Goal: Transaction & Acquisition: Subscribe to service/newsletter

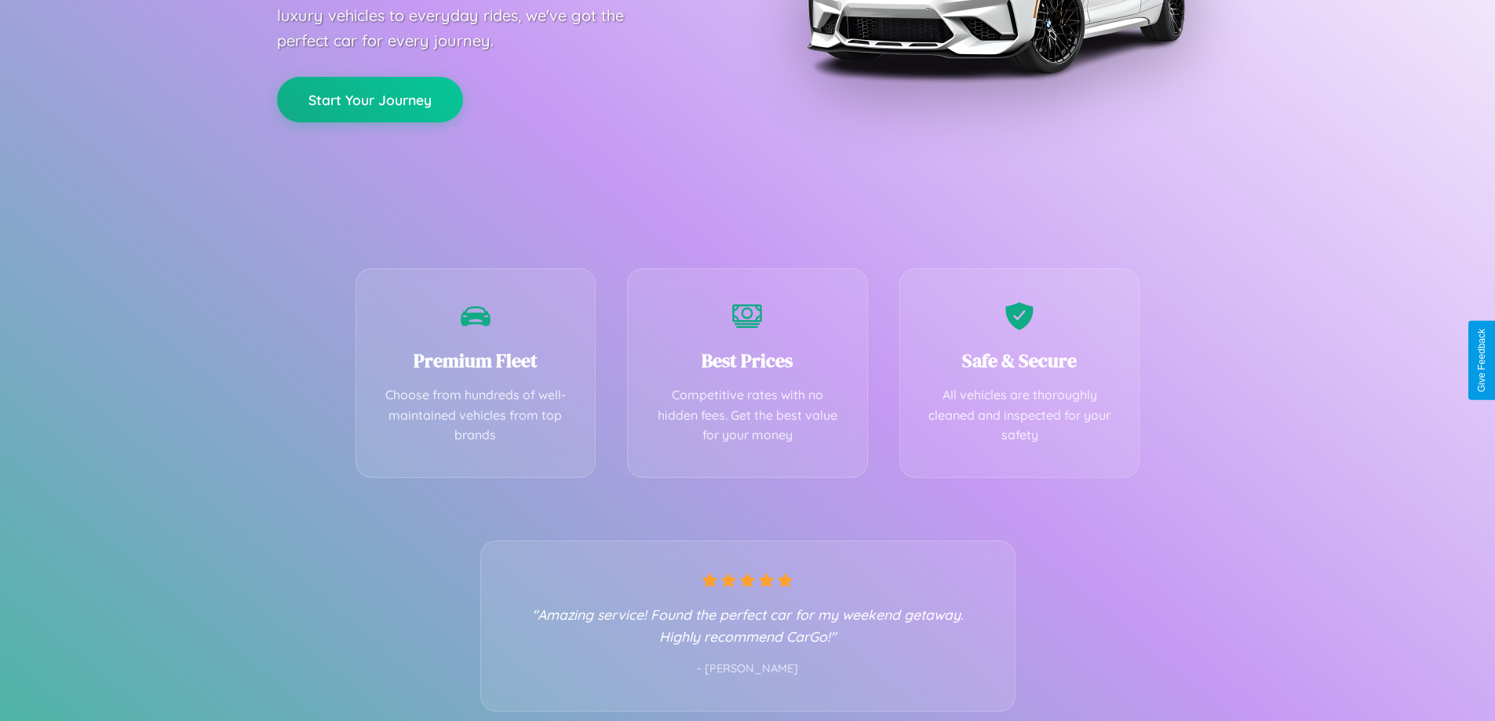
scroll to position [309, 0]
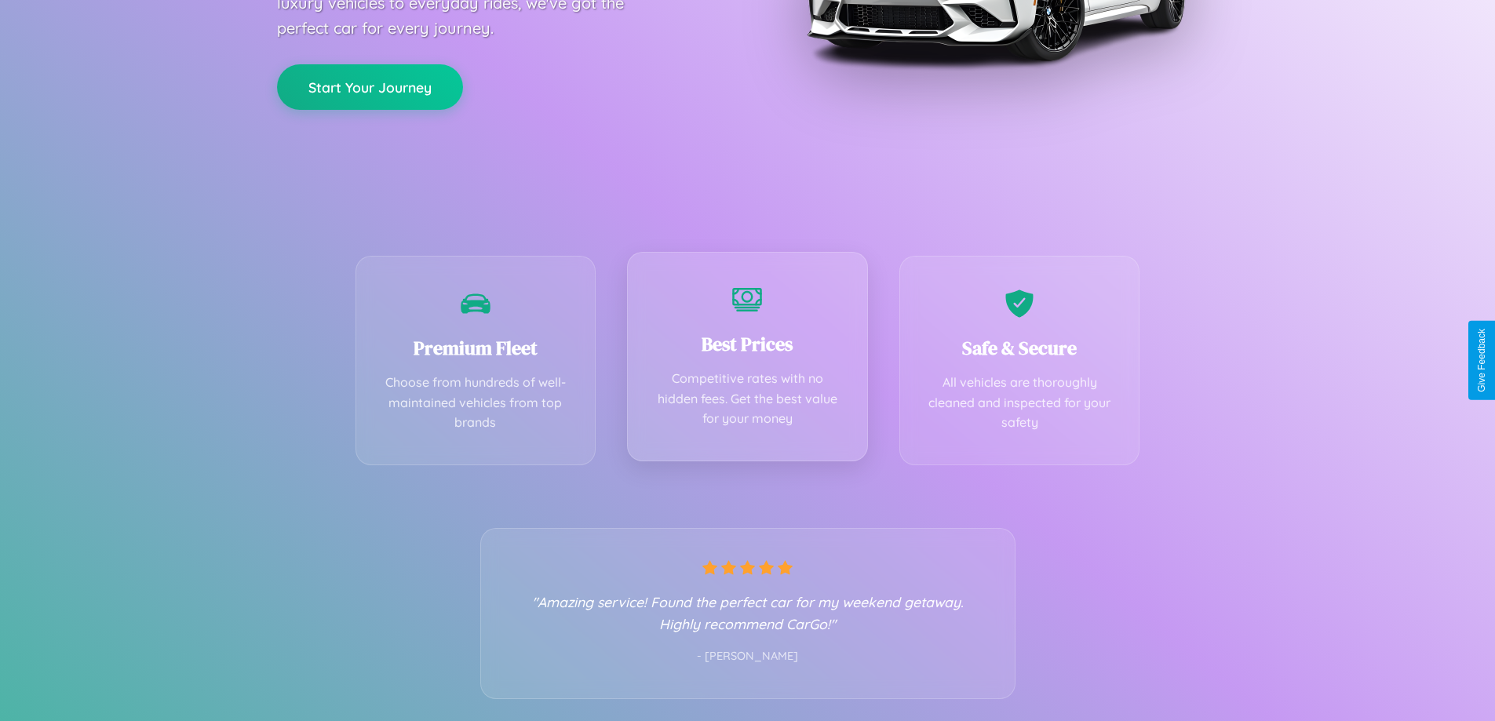
click at [747, 360] on div "Best Prices Competitive rates with no hidden fees. Get the best value for your …" at bounding box center [747, 357] width 241 height 210
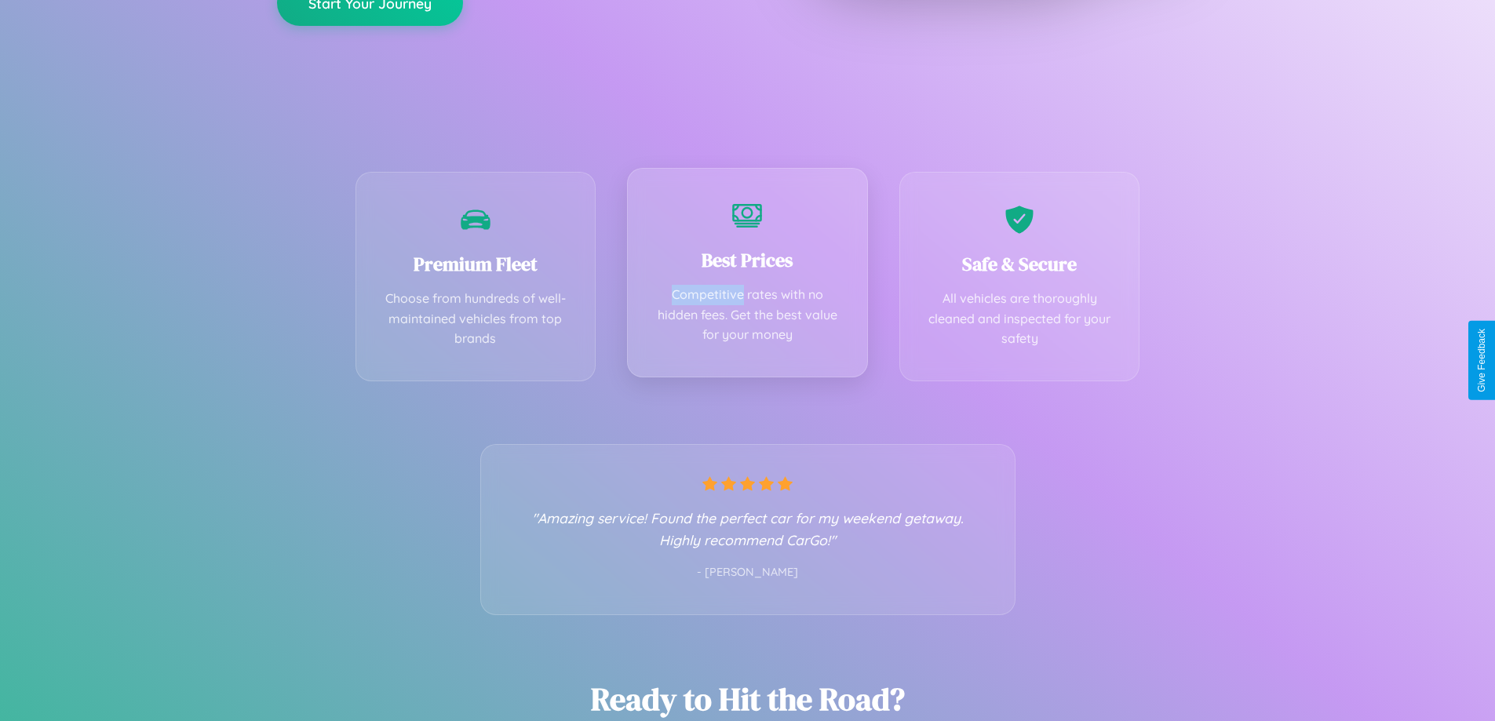
scroll to position [0, 0]
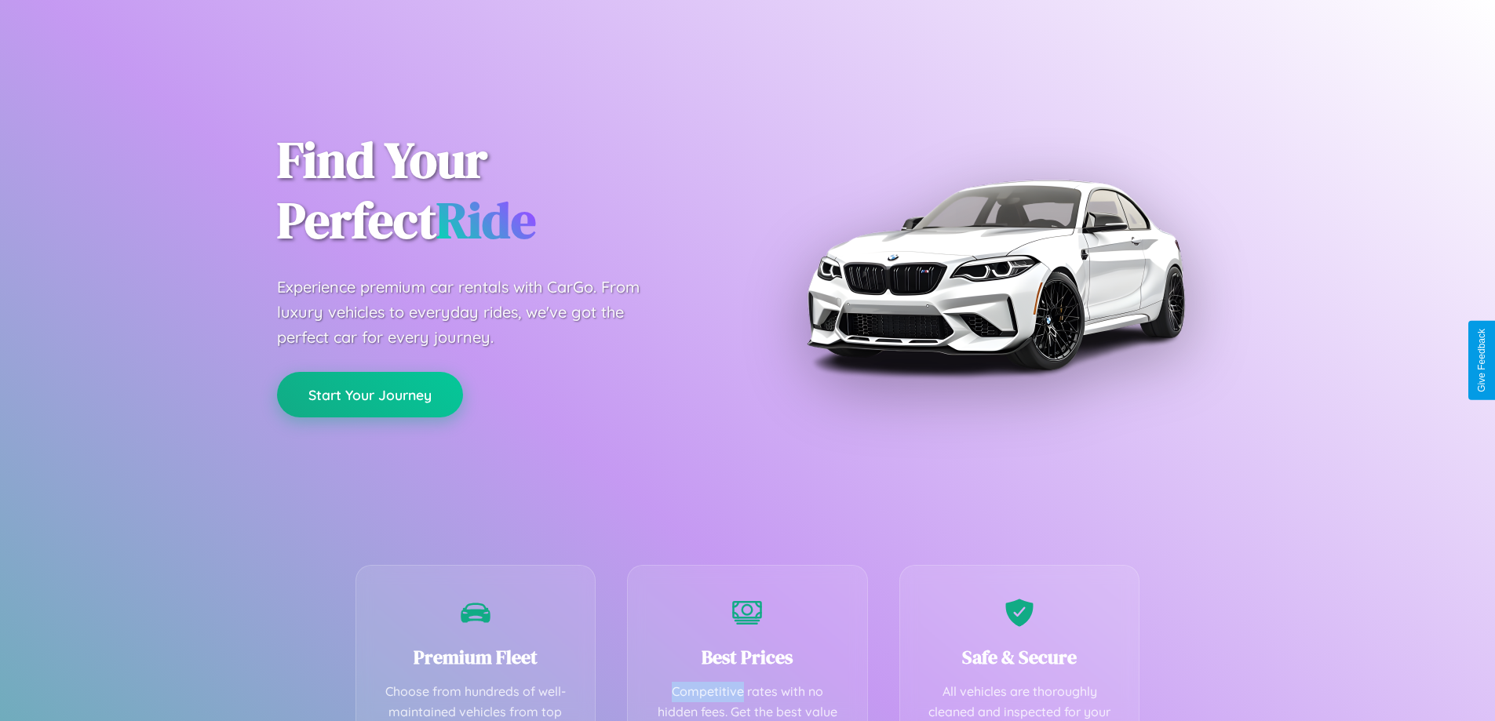
click at [370, 396] on button "Start Your Journey" at bounding box center [370, 395] width 186 height 46
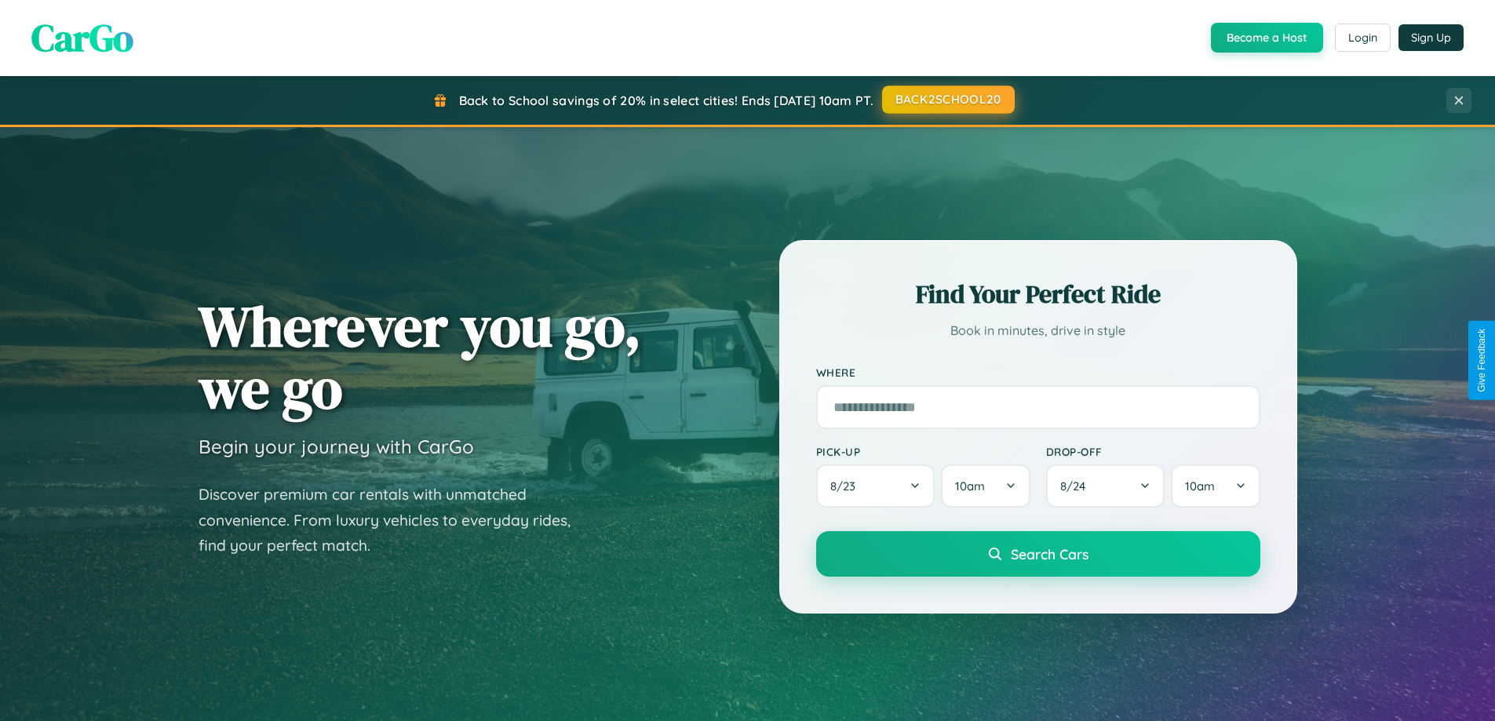
click at [947, 100] on button "BACK2SCHOOL20" at bounding box center [948, 100] width 133 height 28
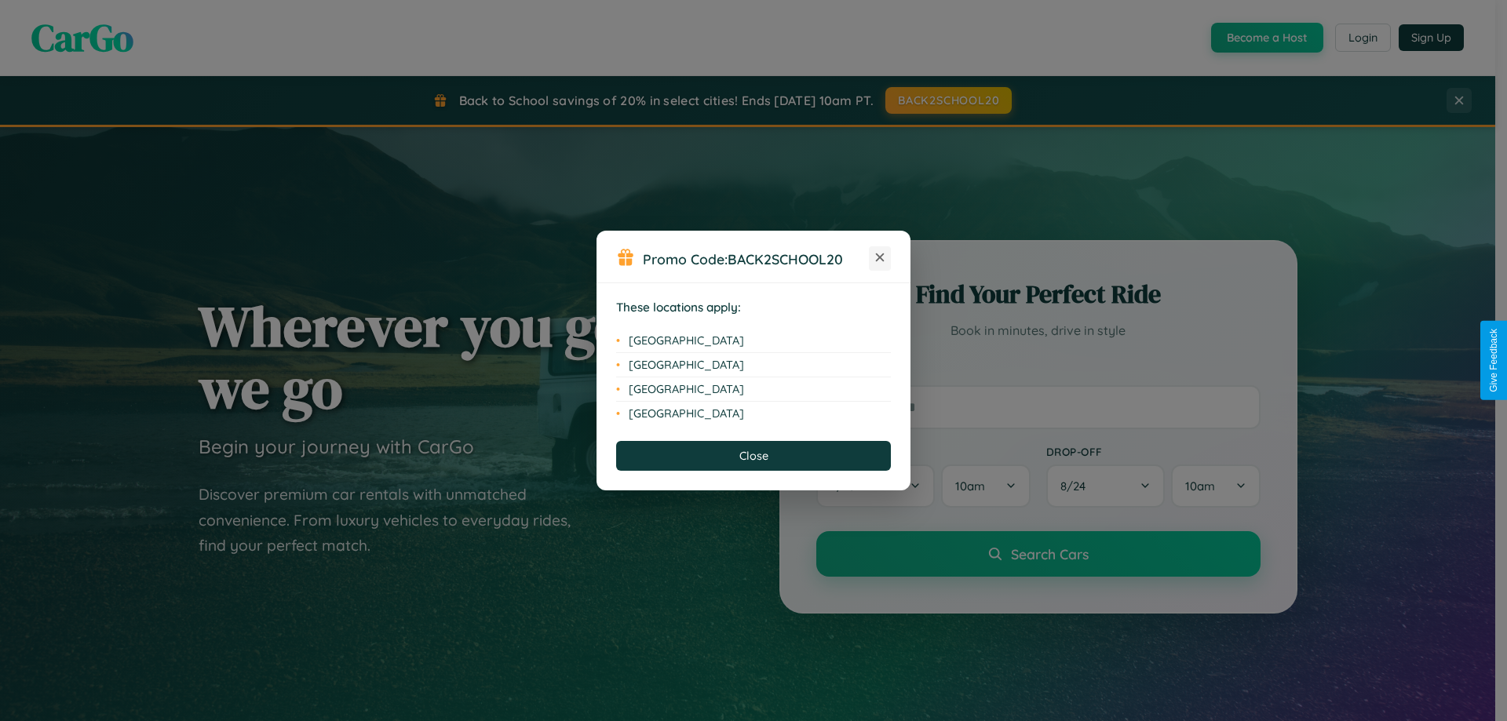
click at [880, 258] on icon at bounding box center [880, 257] width 9 height 9
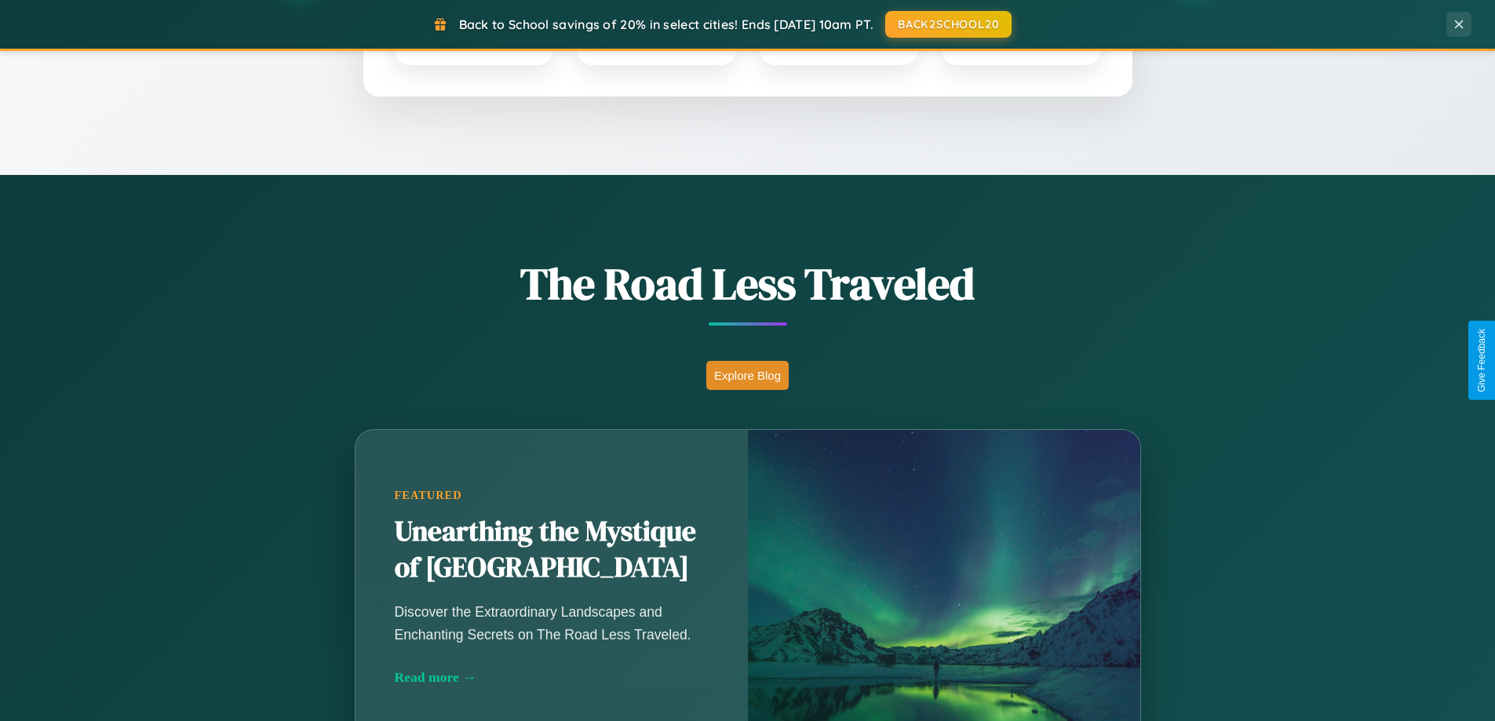
scroll to position [1080, 0]
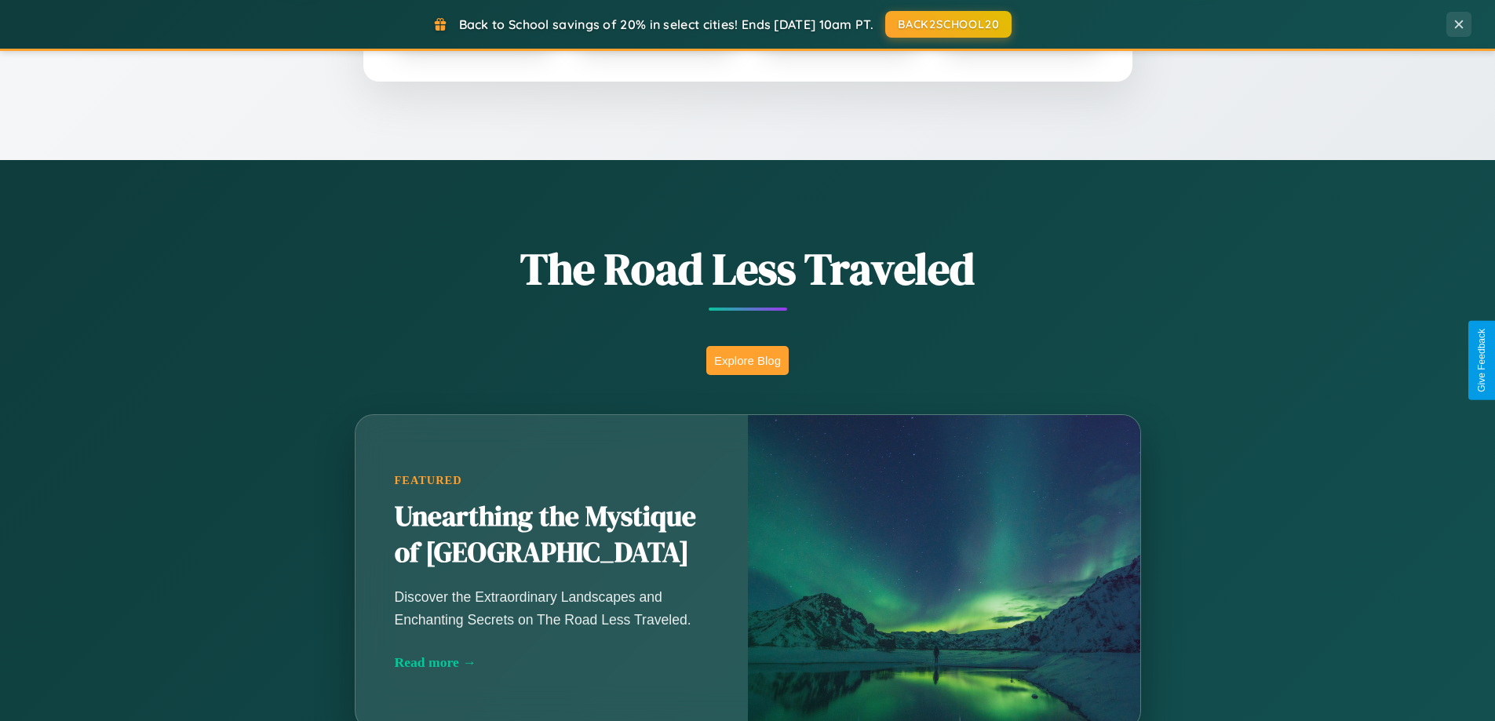
click at [747, 360] on button "Explore Blog" at bounding box center [747, 360] width 82 height 29
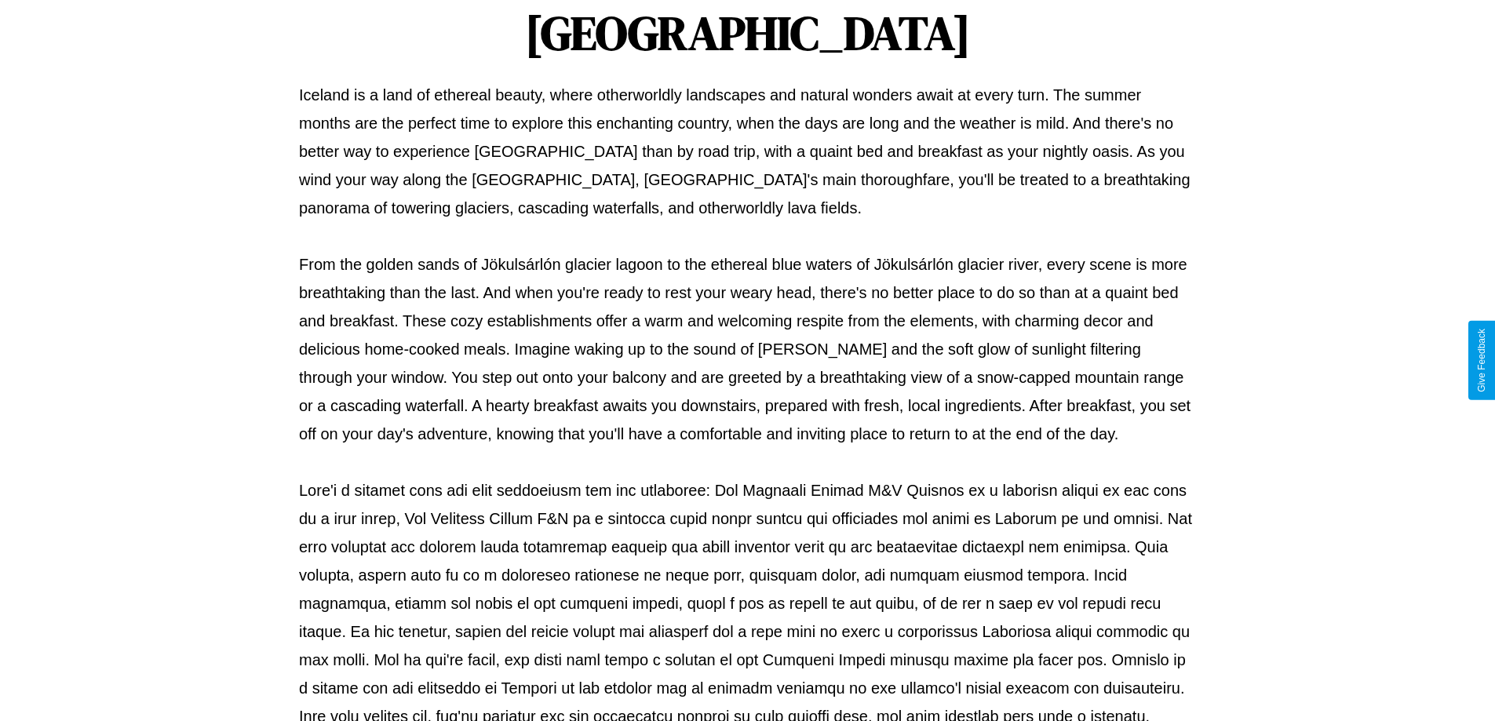
scroll to position [508, 0]
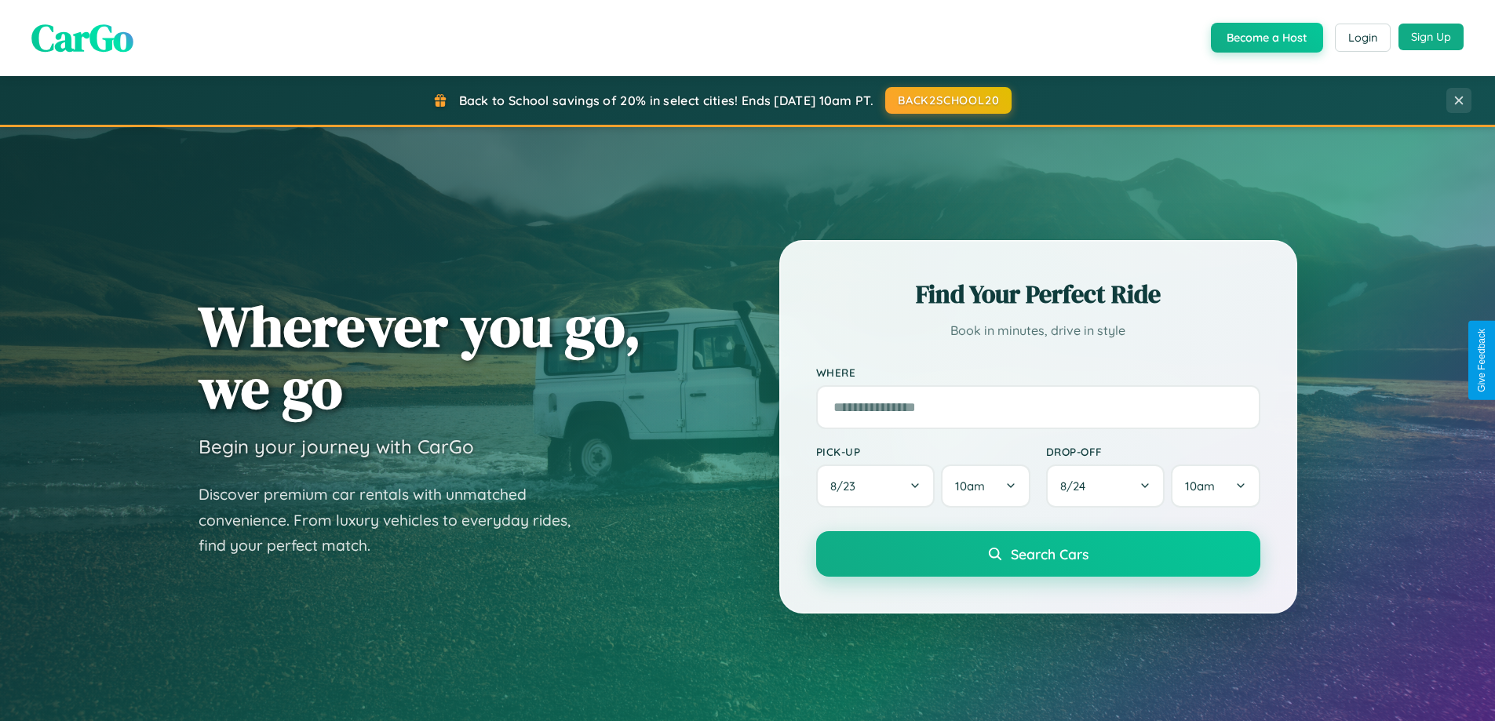
click at [1431, 38] on button "Sign Up" at bounding box center [1431, 37] width 65 height 27
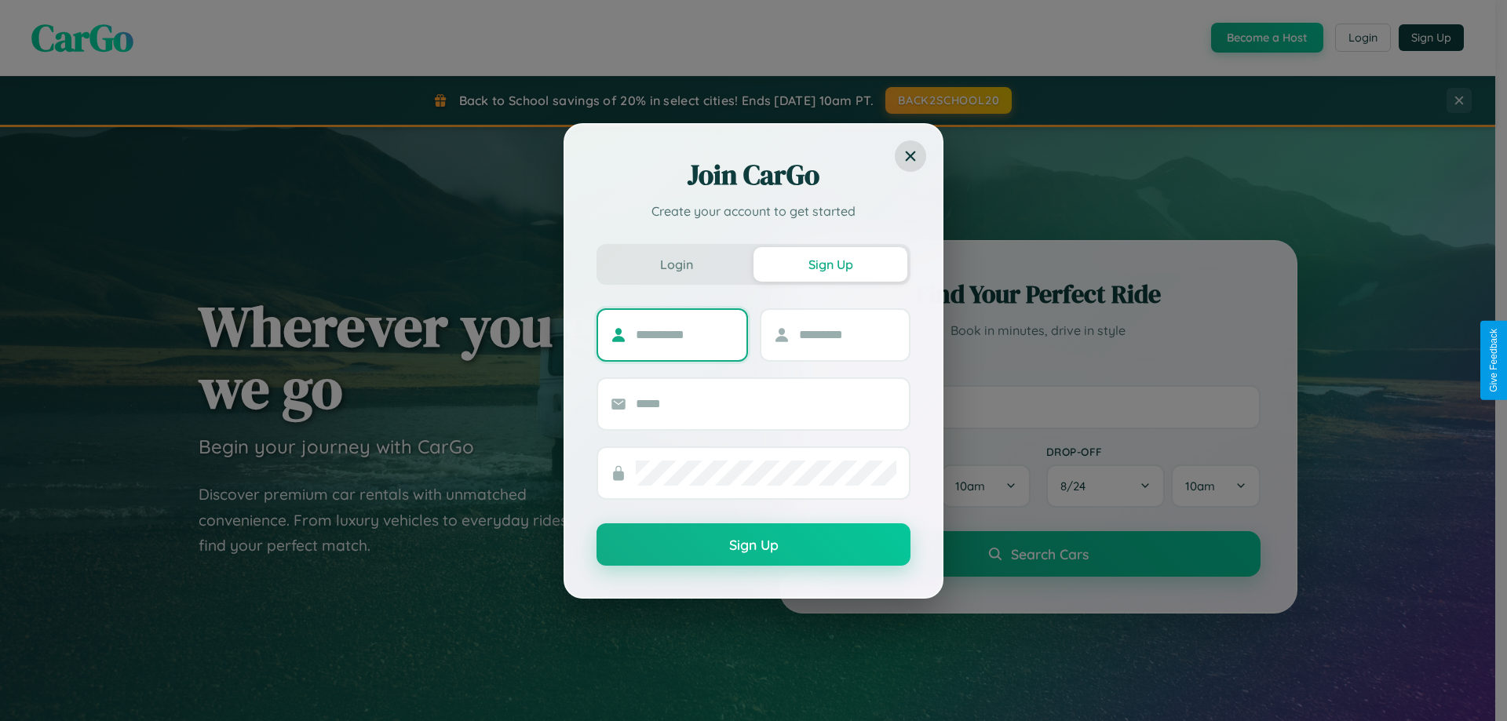
click at [684, 334] on input "text" at bounding box center [685, 335] width 98 height 25
type input "******"
click at [847, 334] on input "text" at bounding box center [848, 335] width 98 height 25
type input "********"
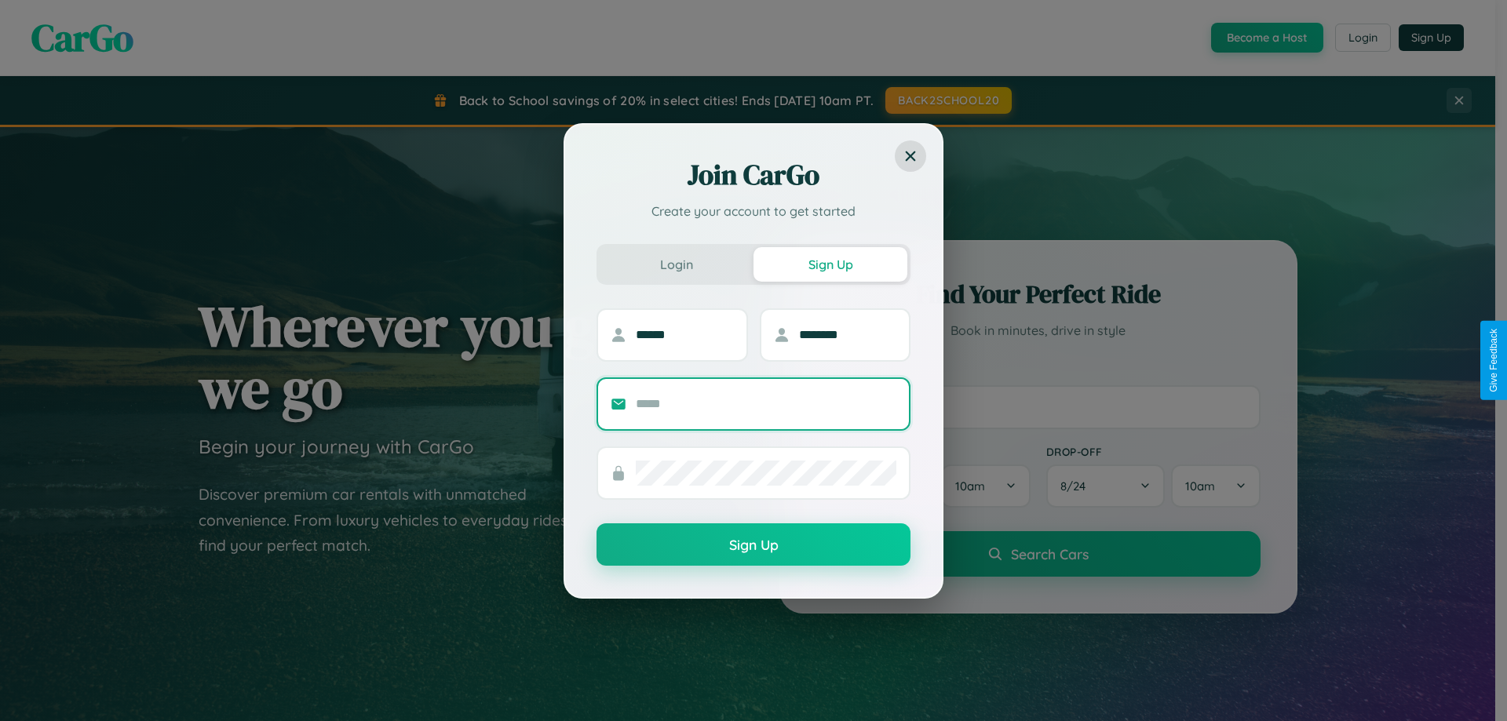
click at [766, 403] on input "text" at bounding box center [766, 404] width 261 height 25
type input "**********"
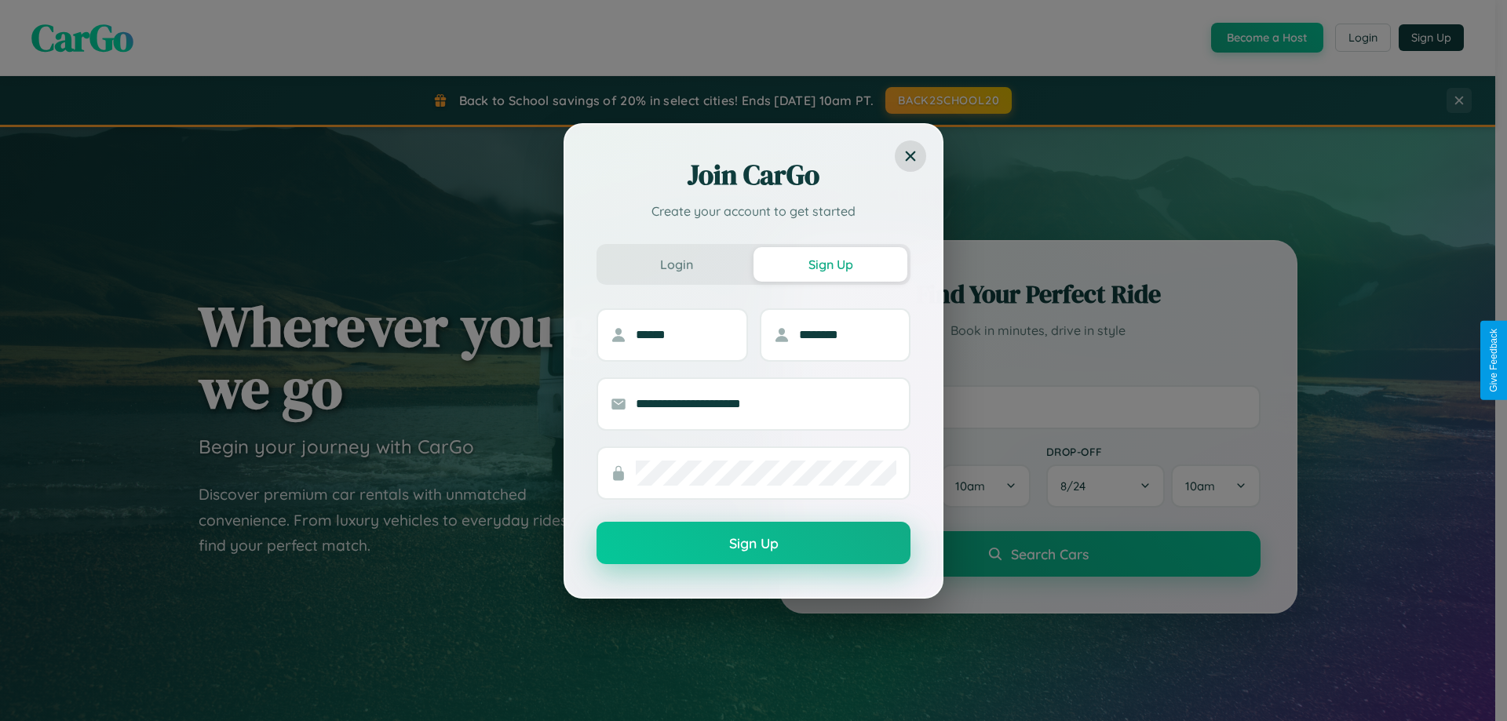
click at [753, 544] on button "Sign Up" at bounding box center [753, 543] width 314 height 42
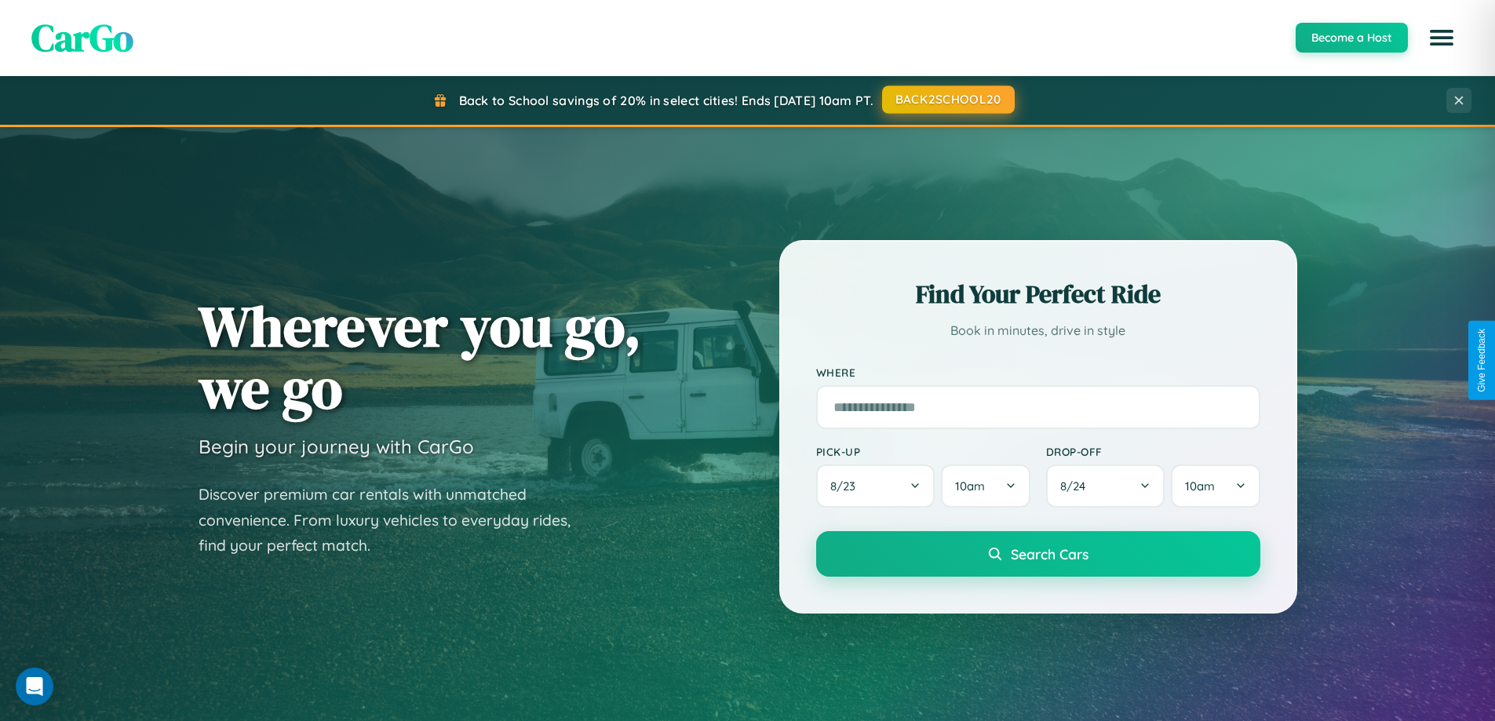
click at [947, 100] on button "BACK2SCHOOL20" at bounding box center [948, 100] width 133 height 28
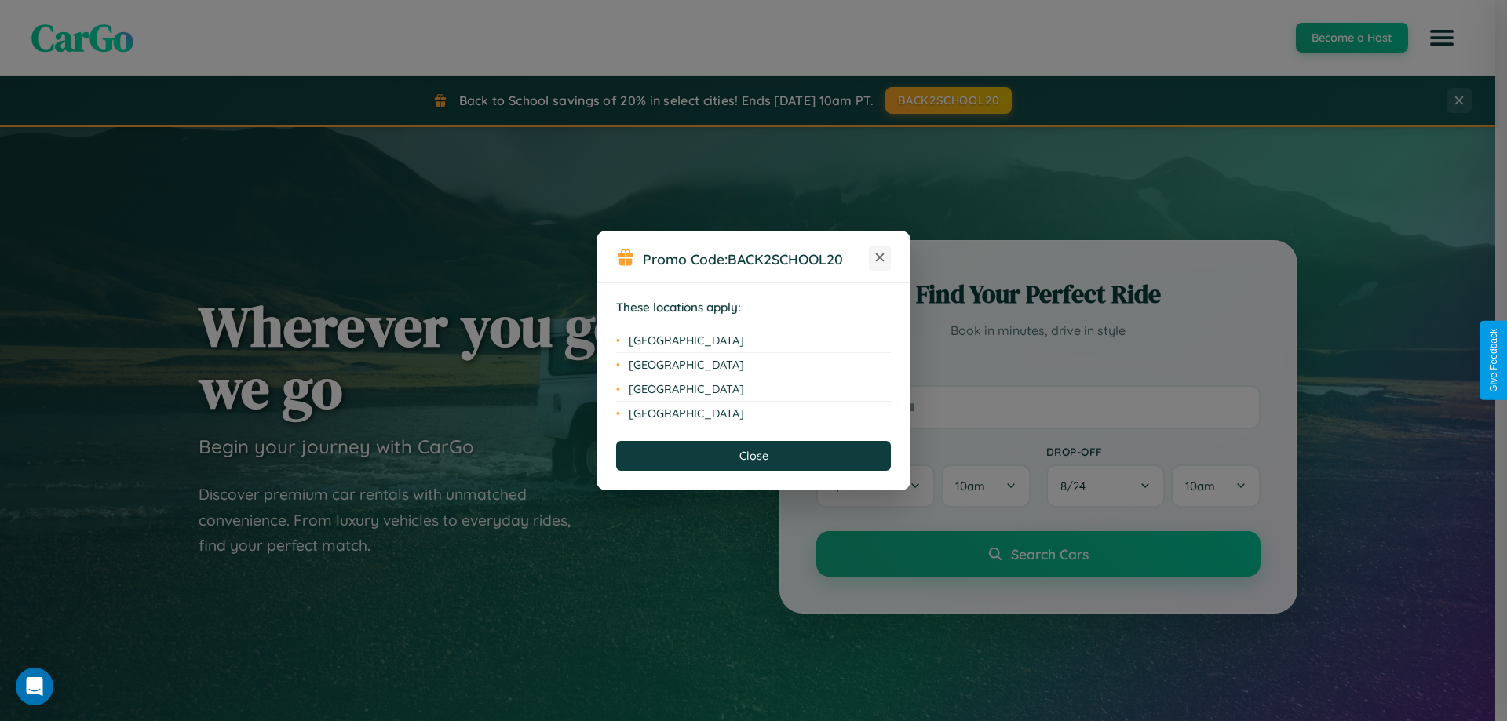
click at [880, 258] on icon at bounding box center [880, 257] width 9 height 9
